Goal: Task Accomplishment & Management: Use online tool/utility

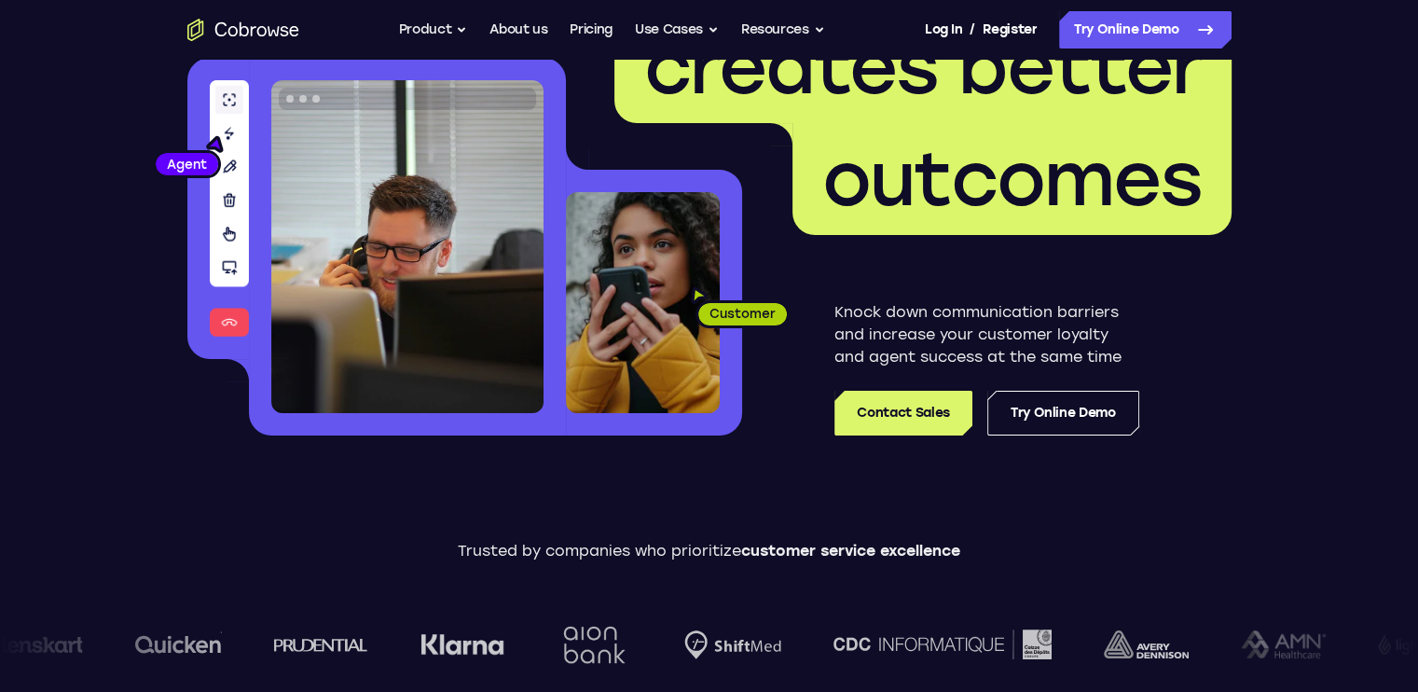
scroll to position [190, 0]
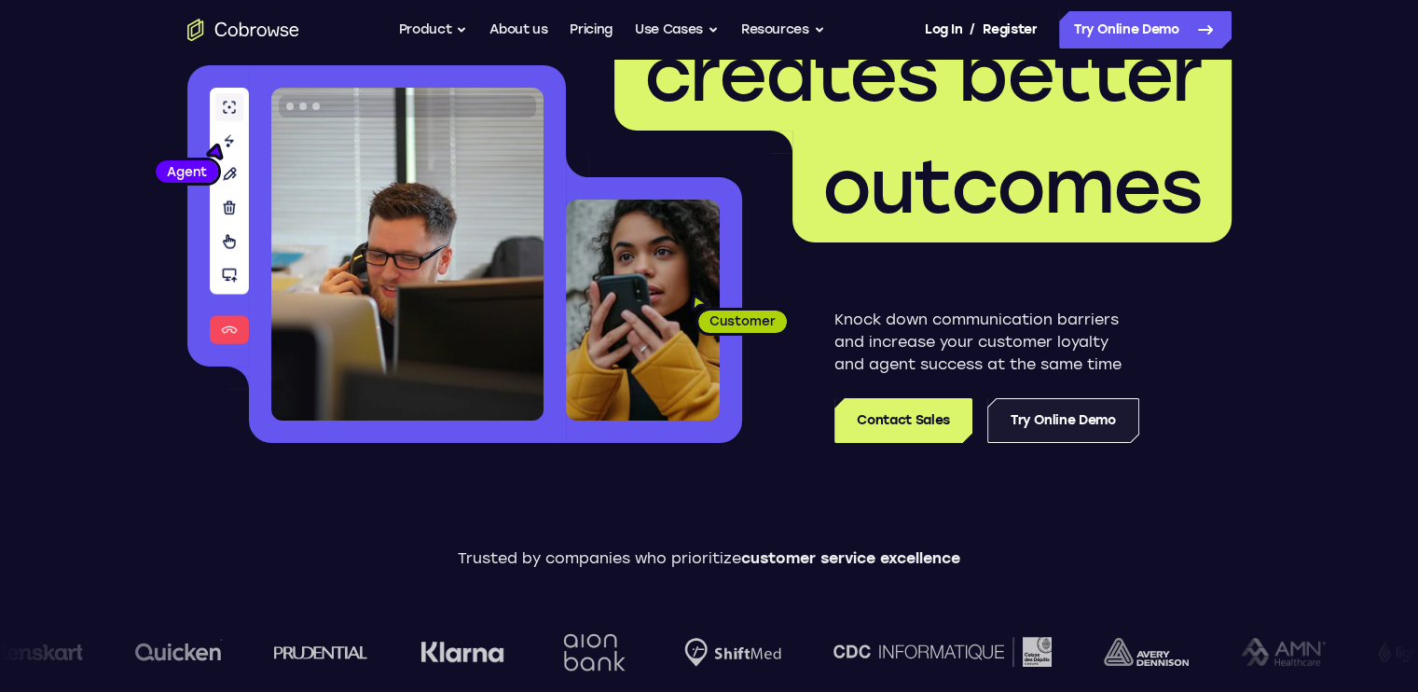
click at [1025, 424] on link "Try Online Demo" at bounding box center [1063, 420] width 152 height 45
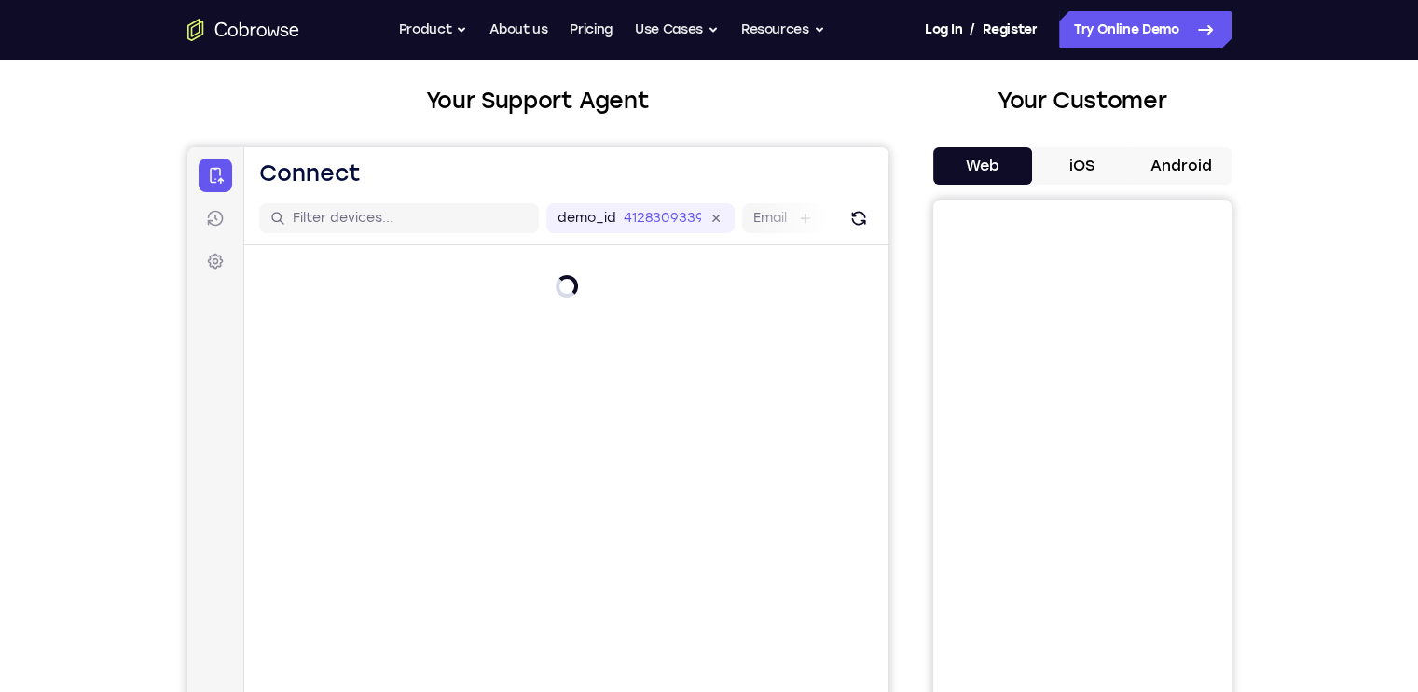
scroll to position [96, 0]
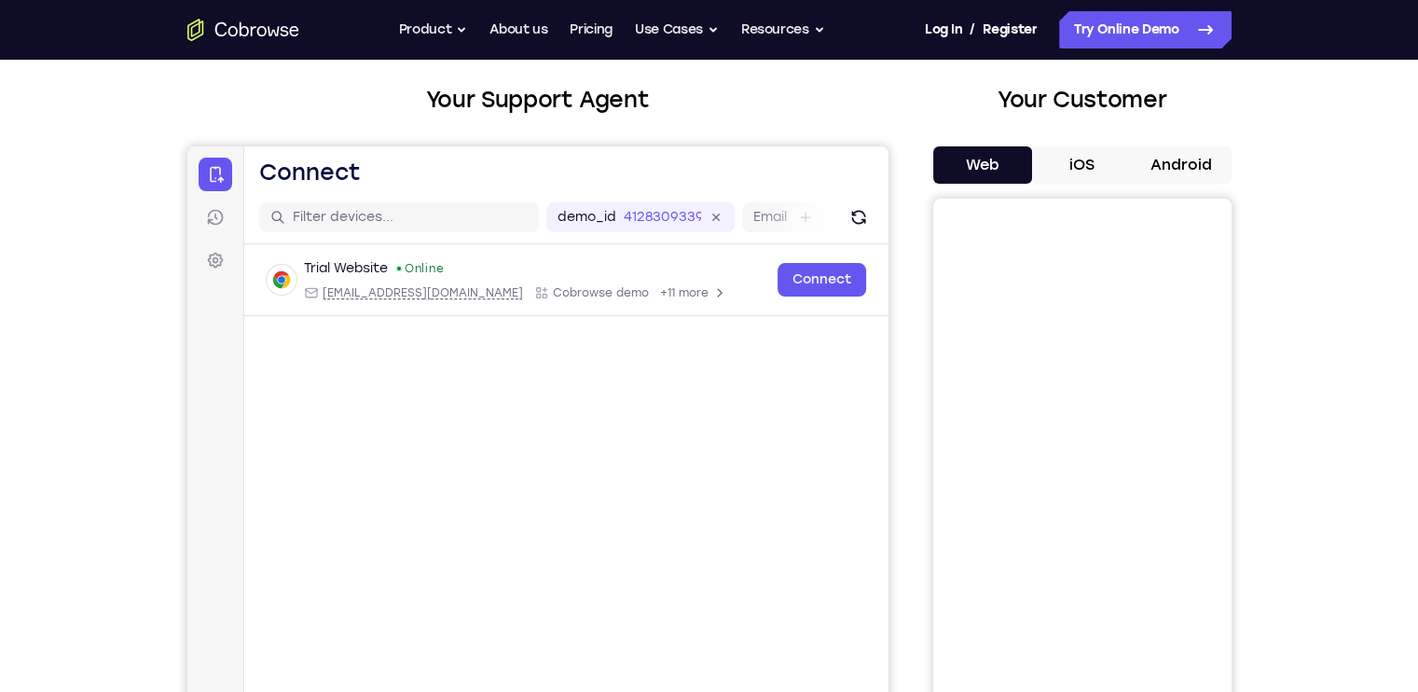
click at [1167, 163] on button "Android" at bounding box center [1182, 164] width 100 height 37
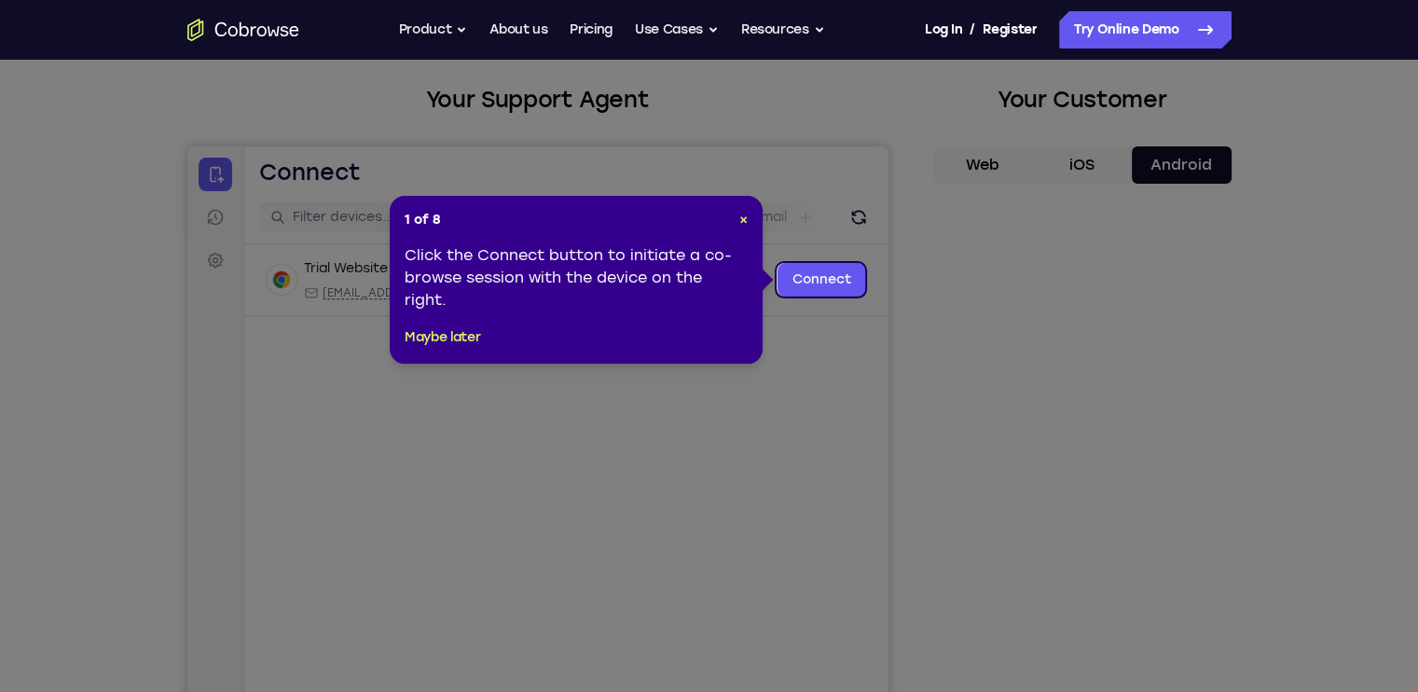
click at [1018, 279] on icon at bounding box center [716, 346] width 1432 height 692
click at [844, 287] on link "Connect" at bounding box center [821, 280] width 89 height 34
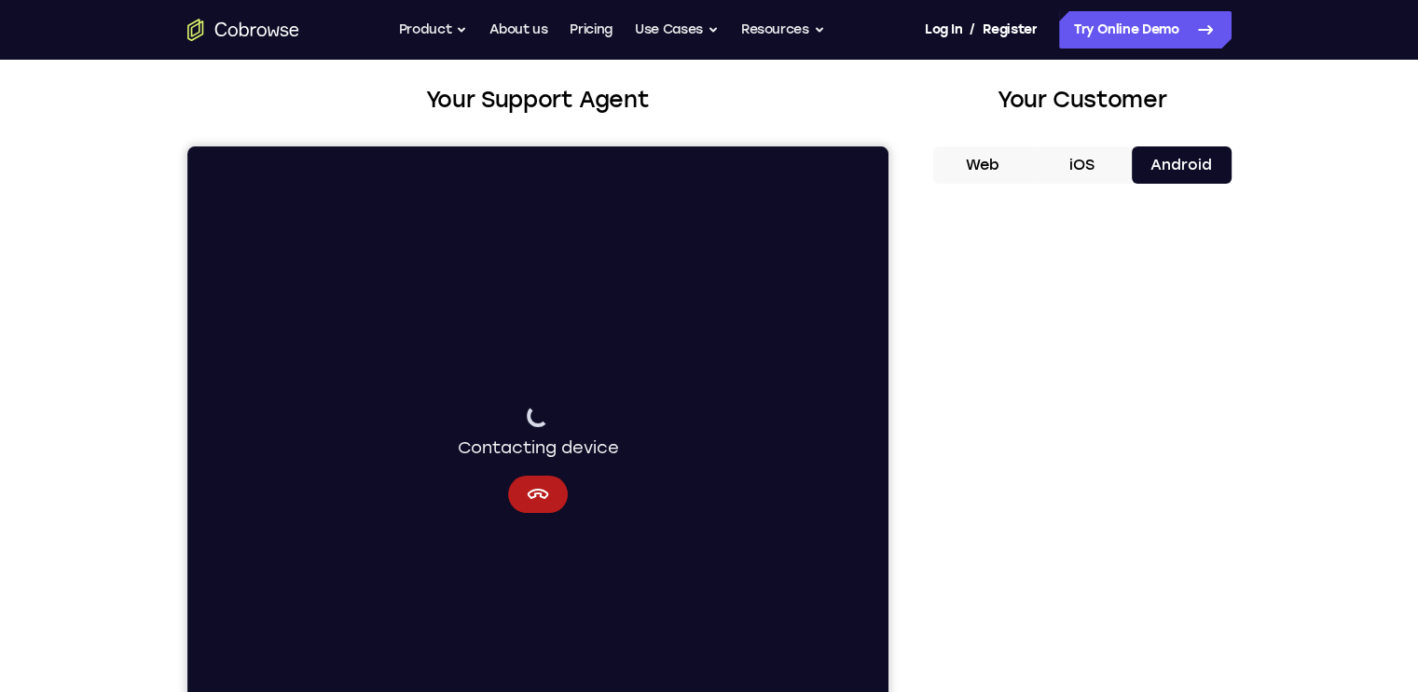
scroll to position [214, 0]
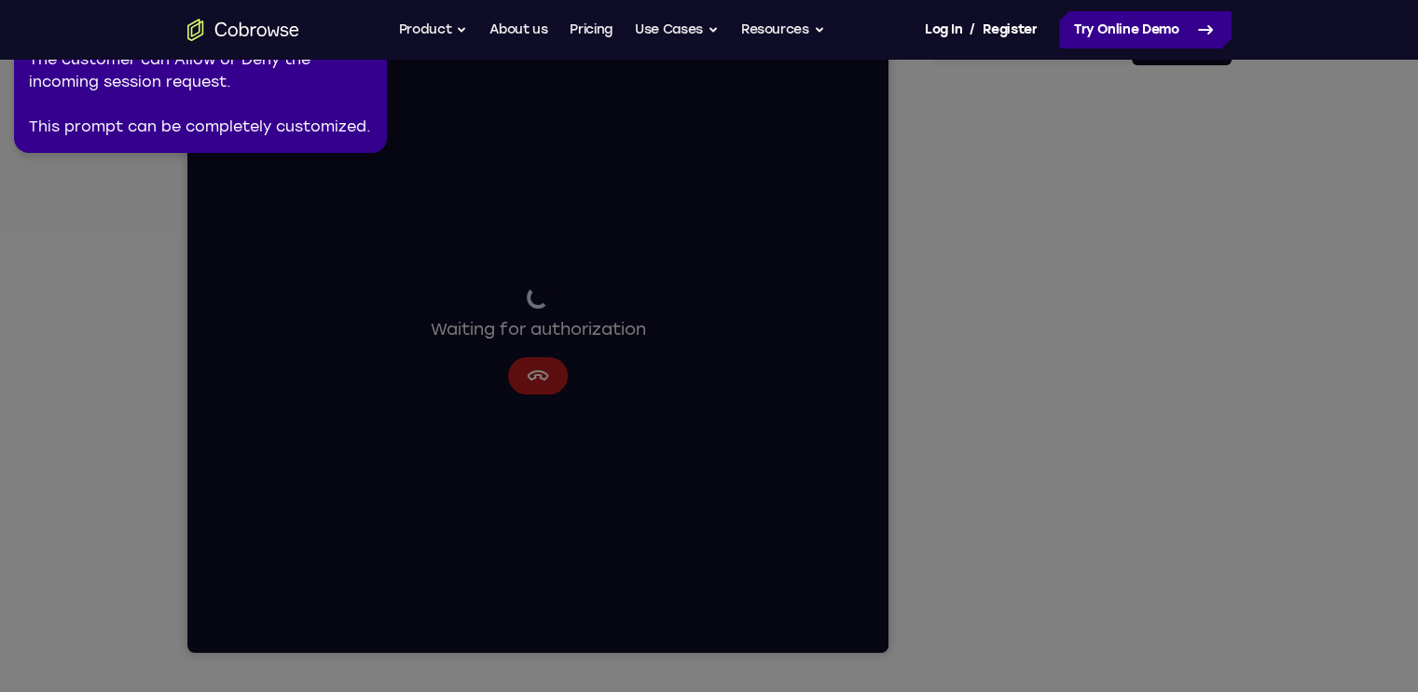
click at [1216, 26] on icon at bounding box center [1205, 30] width 22 height 22
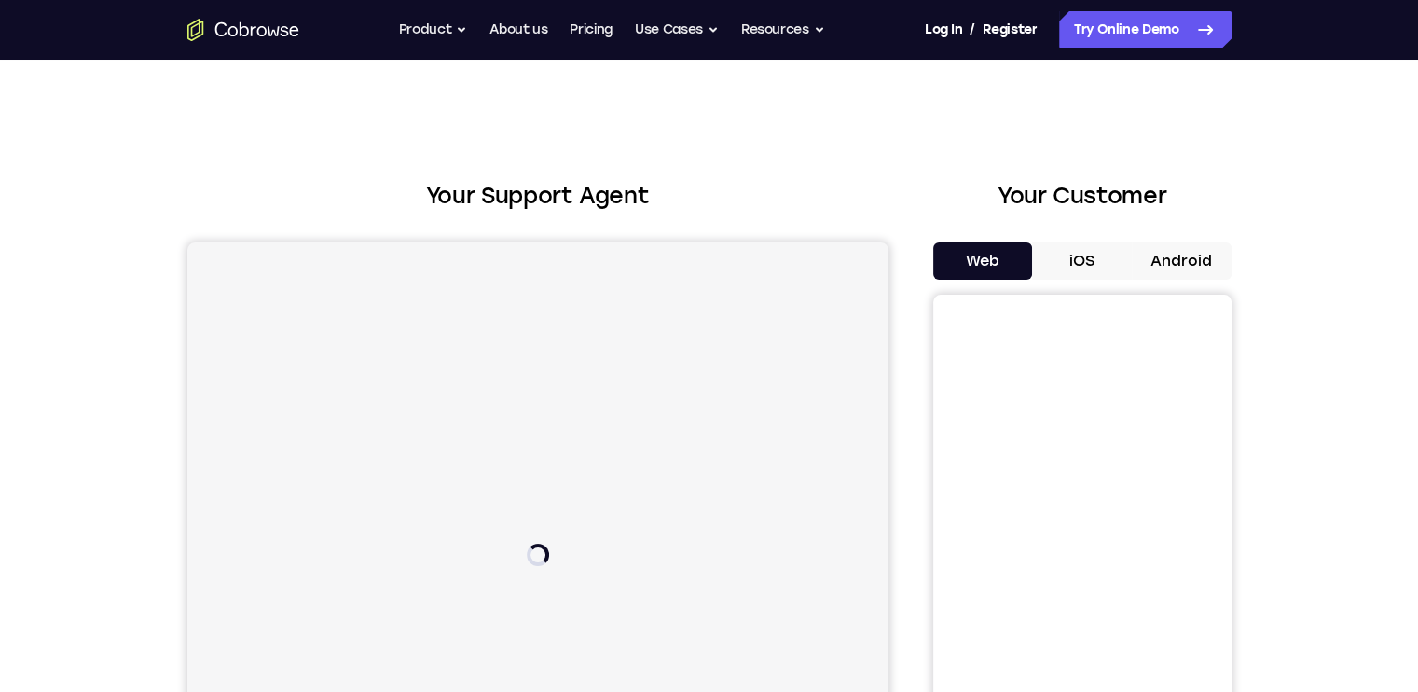
click at [1176, 252] on button "Android" at bounding box center [1182, 260] width 100 height 37
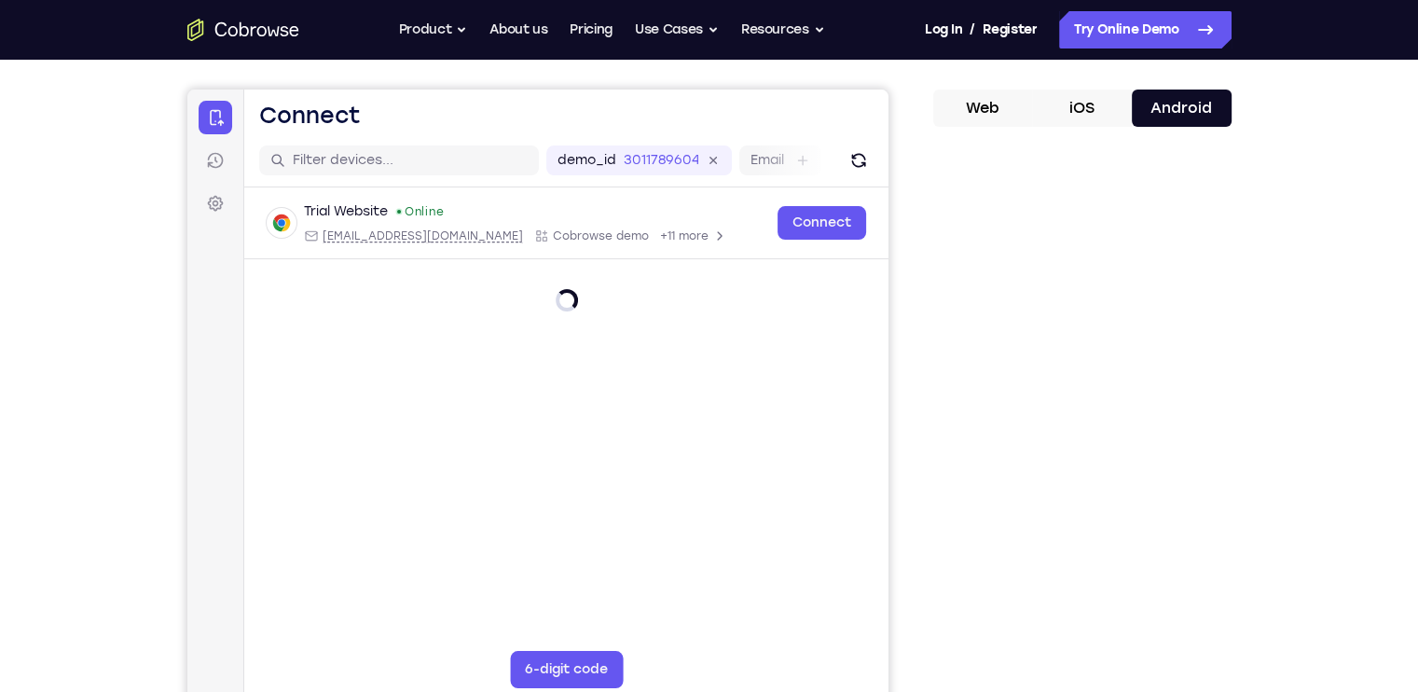
scroll to position [155, 0]
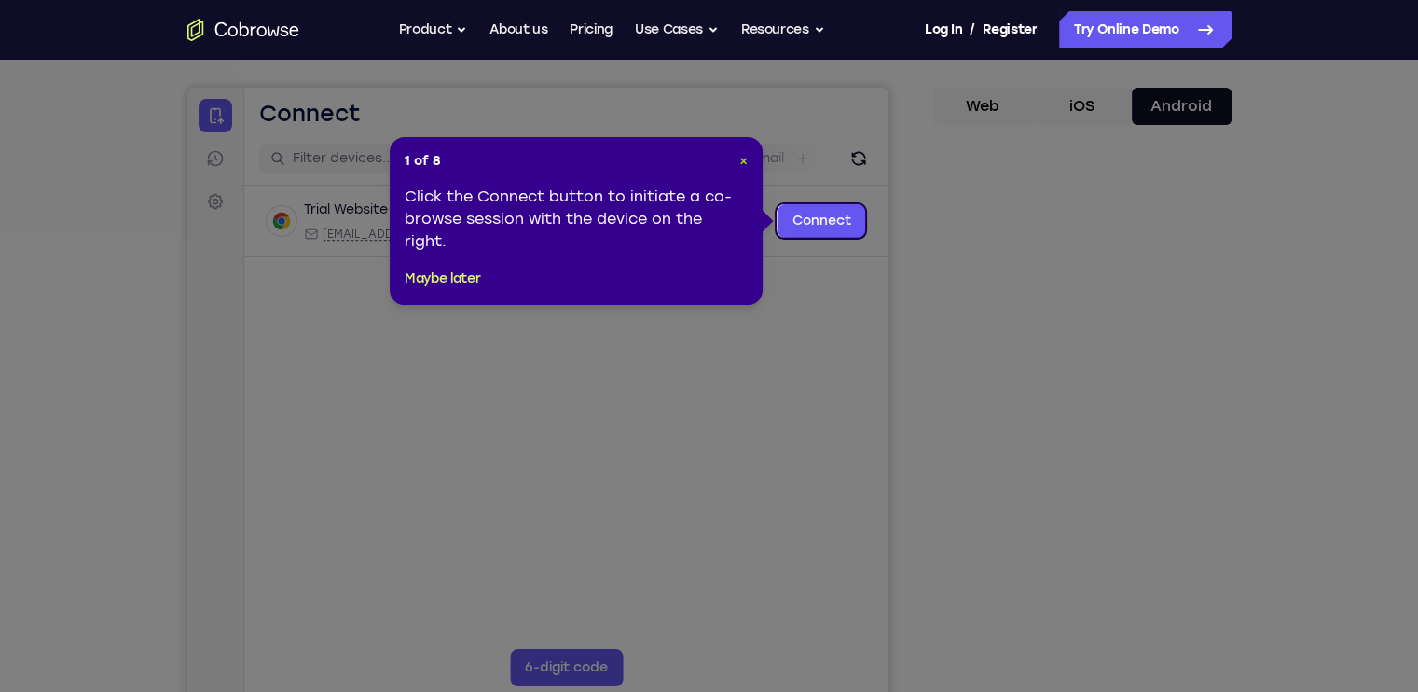
click at [743, 159] on span "×" at bounding box center [743, 161] width 8 height 16
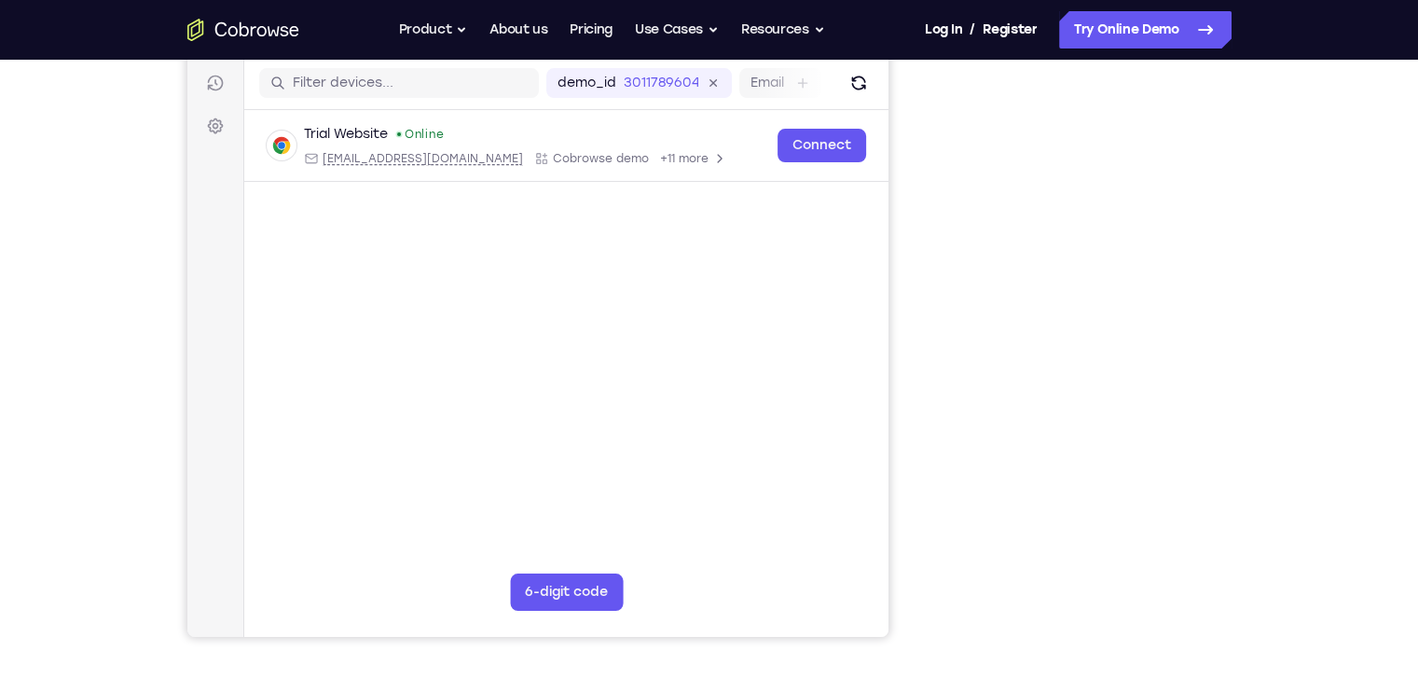
scroll to position [231, 0]
